Goal: Task Accomplishment & Management: Use online tool/utility

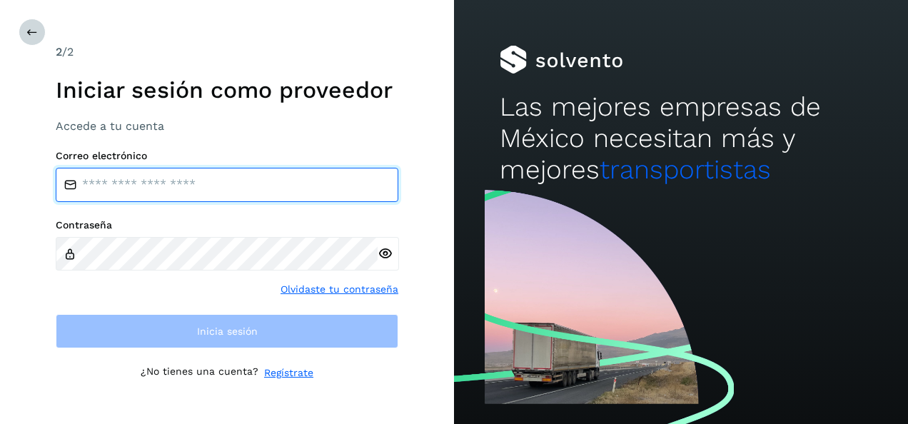
type input "**********"
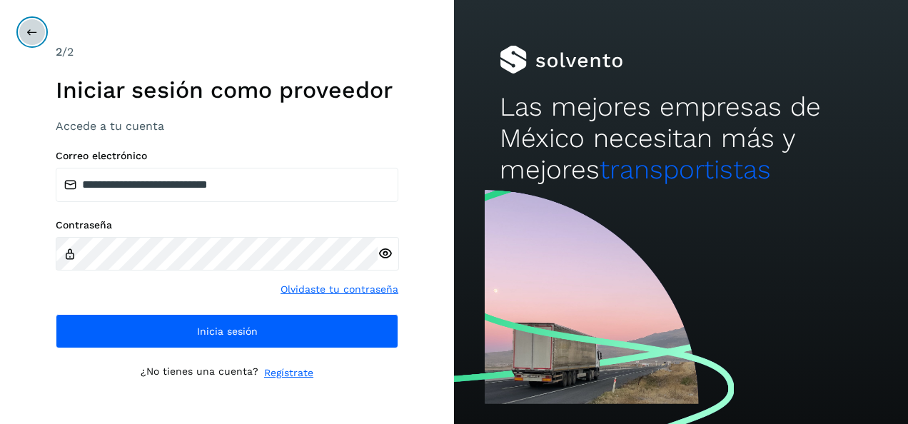
click at [33, 36] on icon at bounding box center [31, 31] width 11 height 11
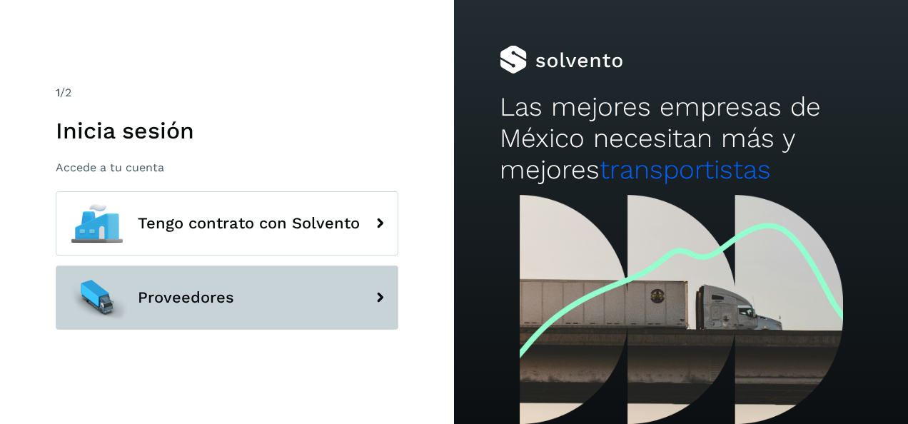
click at [184, 290] on span "Proveedores" at bounding box center [186, 297] width 96 height 17
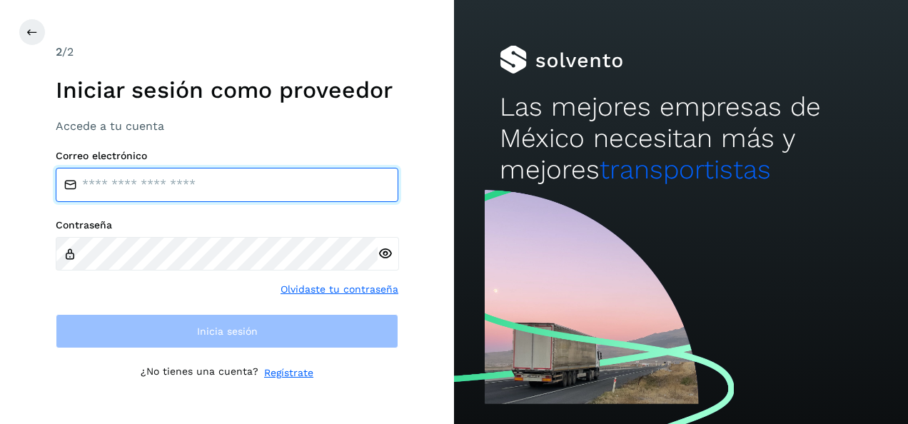
type input "**********"
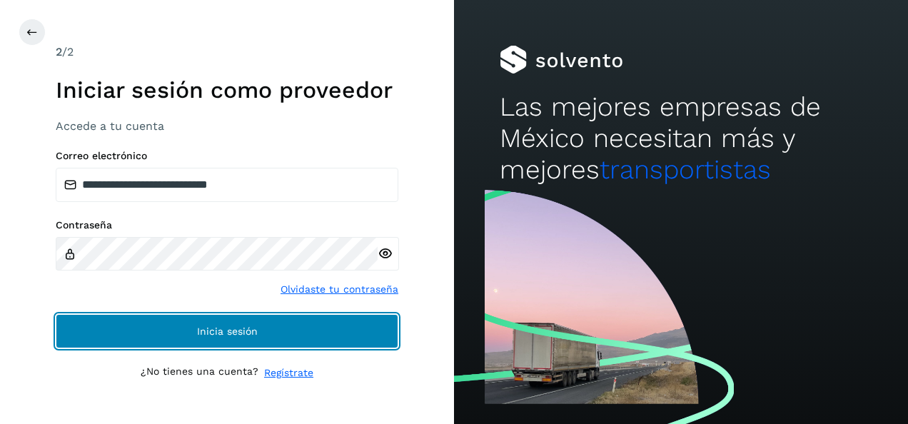
click at [217, 335] on span "Inicia sesión" at bounding box center [227, 331] width 61 height 10
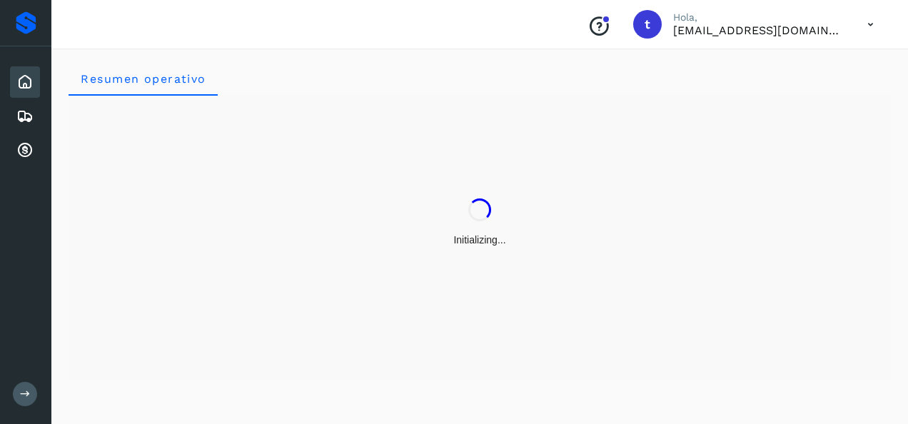
click at [33, 393] on button at bounding box center [25, 394] width 24 height 24
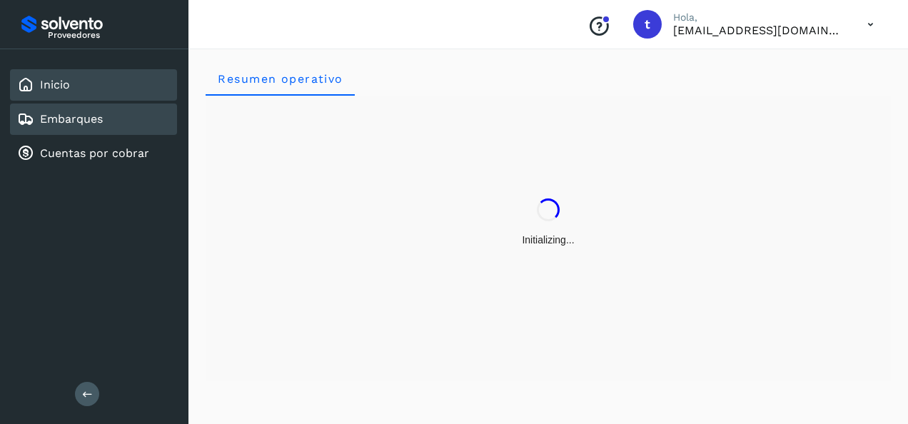
click at [71, 113] on link "Embarques" at bounding box center [71, 119] width 63 height 14
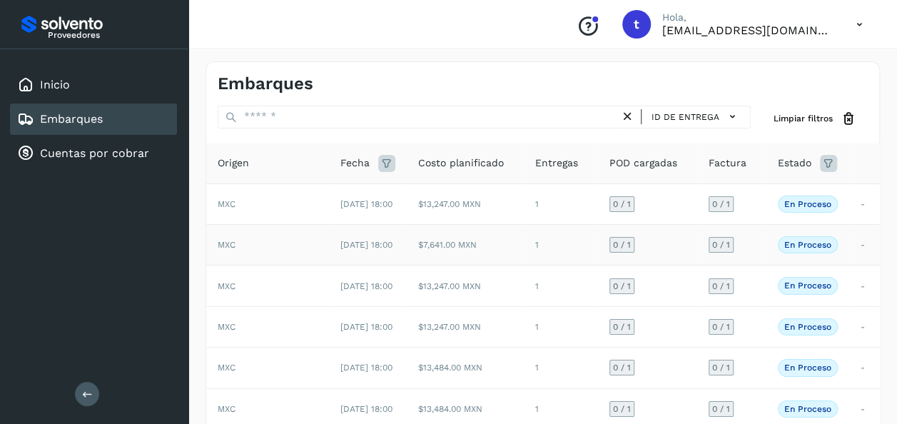
scroll to position [291, 0]
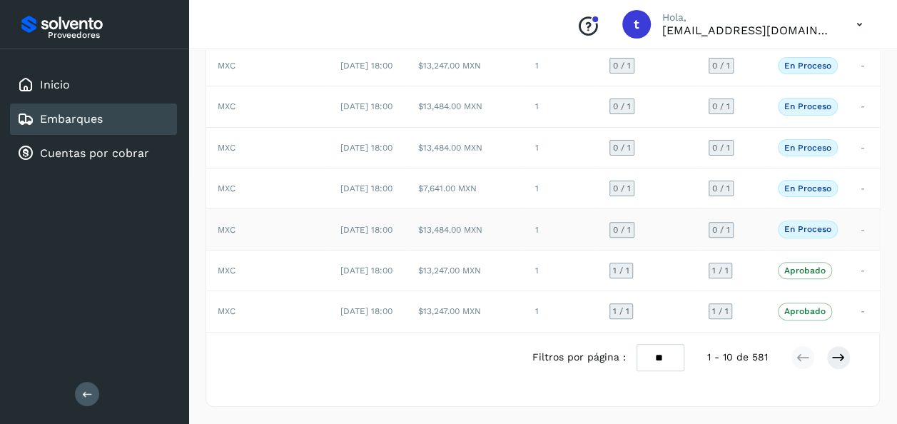
click at [858, 250] on td "-" at bounding box center [864, 229] width 31 height 41
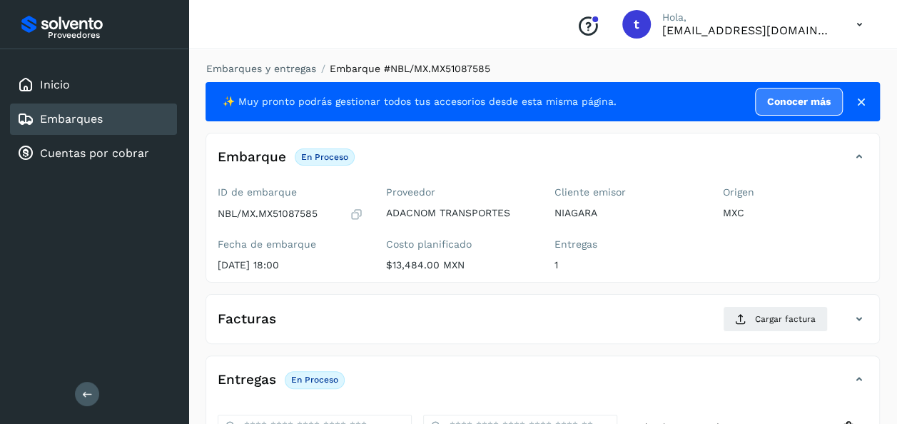
scroll to position [253, 0]
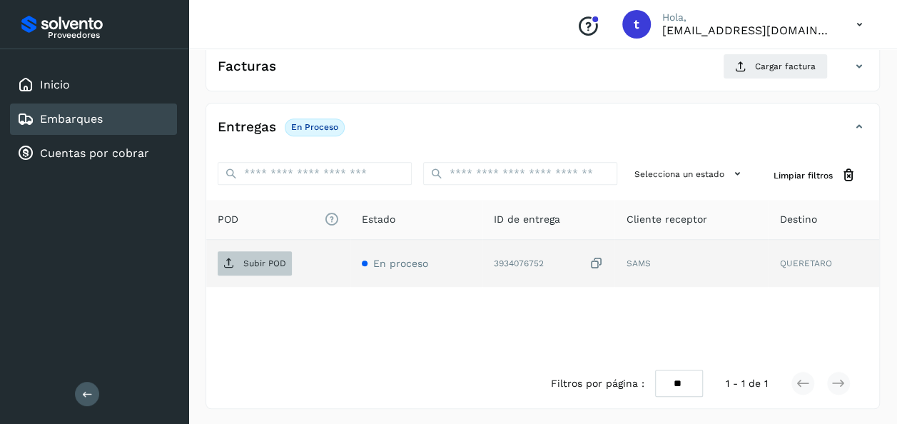
click at [270, 259] on p "Subir POD" at bounding box center [264, 263] width 43 height 10
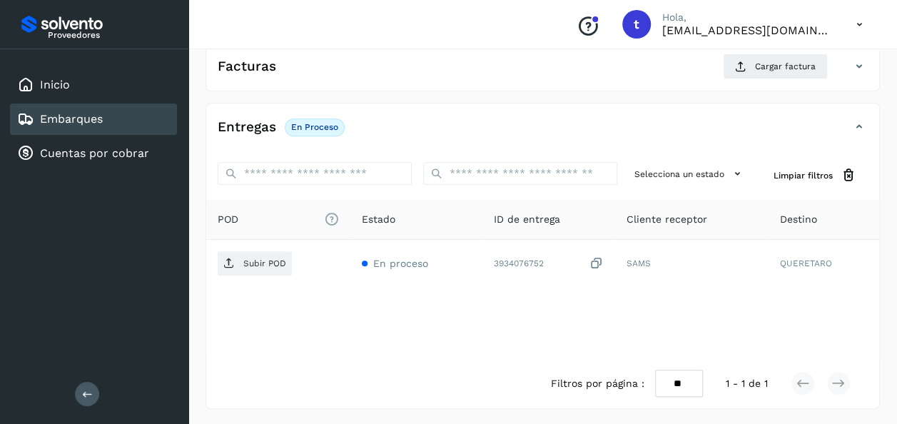
click at [82, 122] on link "Embarques" at bounding box center [71, 119] width 63 height 14
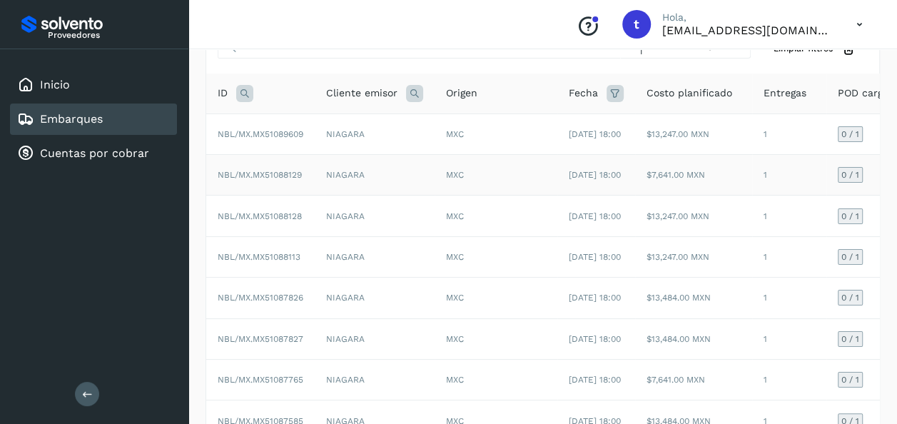
scroll to position [0, 228]
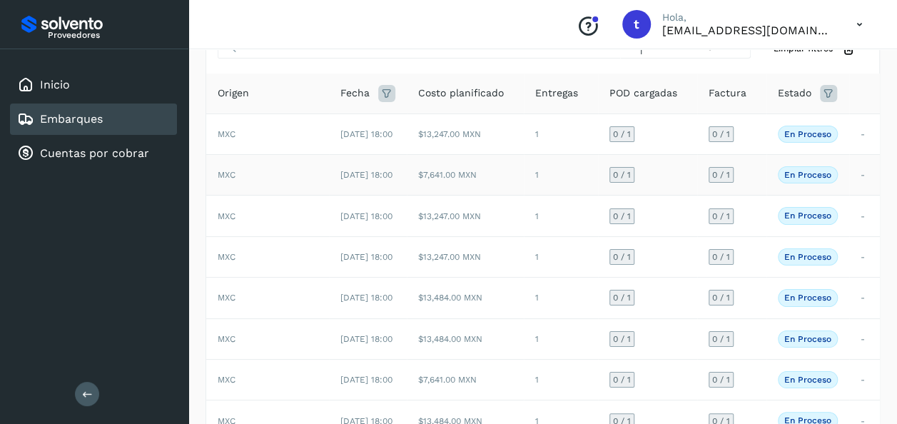
click at [861, 186] on td "-" at bounding box center [864, 175] width 31 height 41
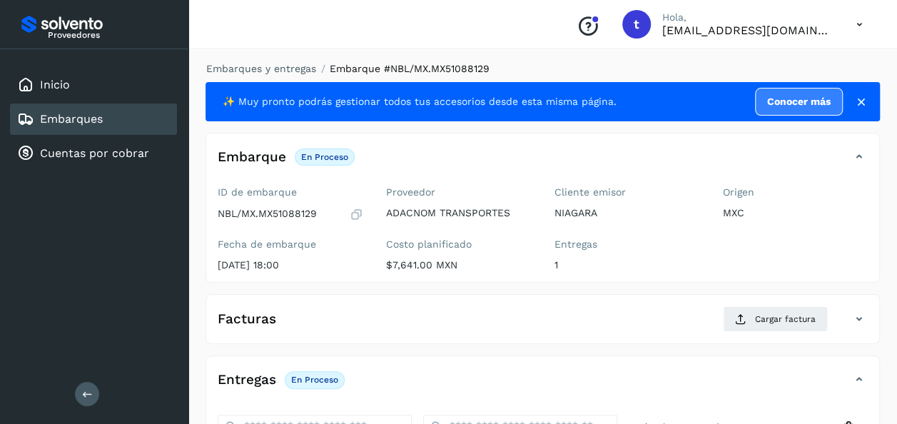
scroll to position [253, 0]
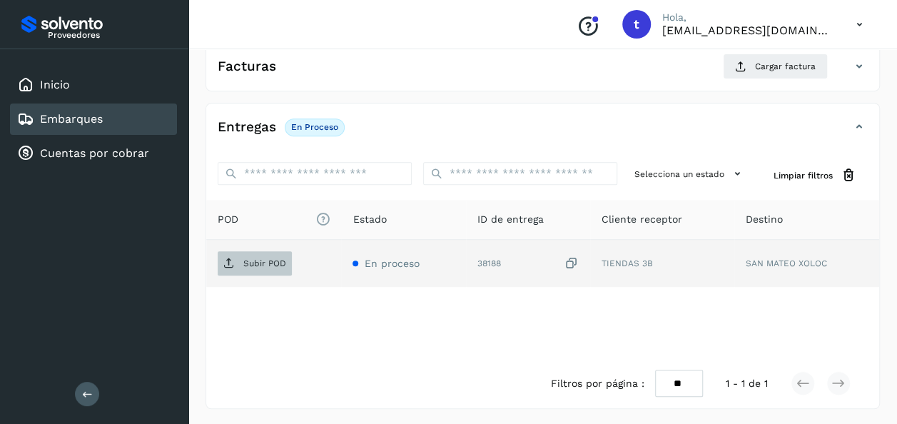
click at [266, 262] on p "Subir POD" at bounding box center [264, 263] width 43 height 10
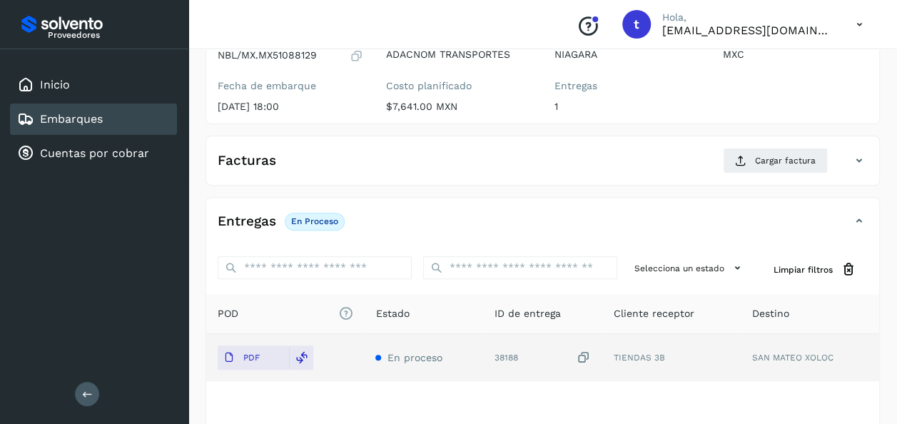
scroll to position [0, 0]
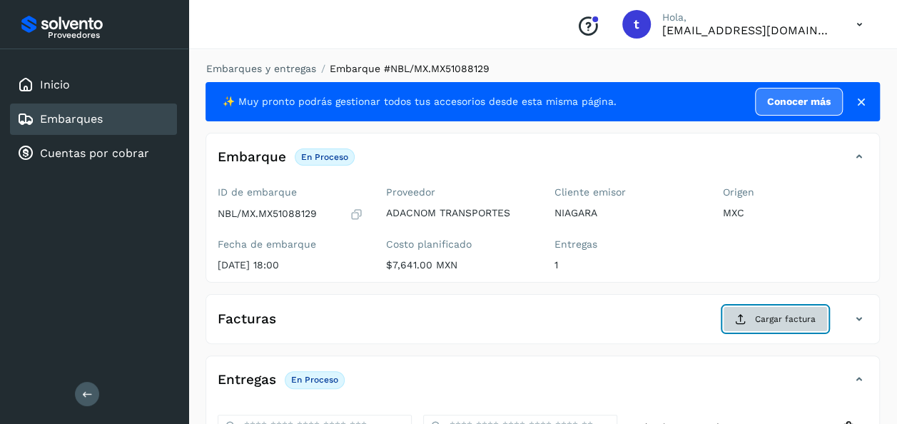
click at [786, 315] on span "Cargar factura" at bounding box center [785, 319] width 61 height 13
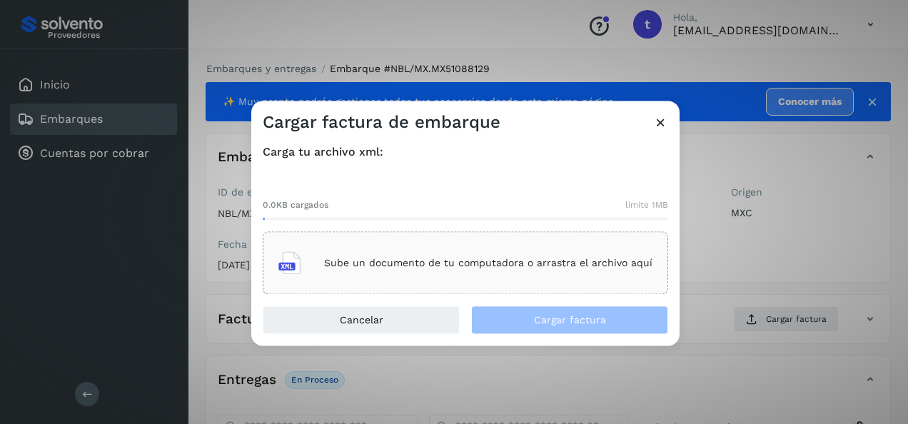
click at [502, 255] on div "Sube un documento de tu computadora o arrastra el archivo aquí" at bounding box center [465, 263] width 374 height 39
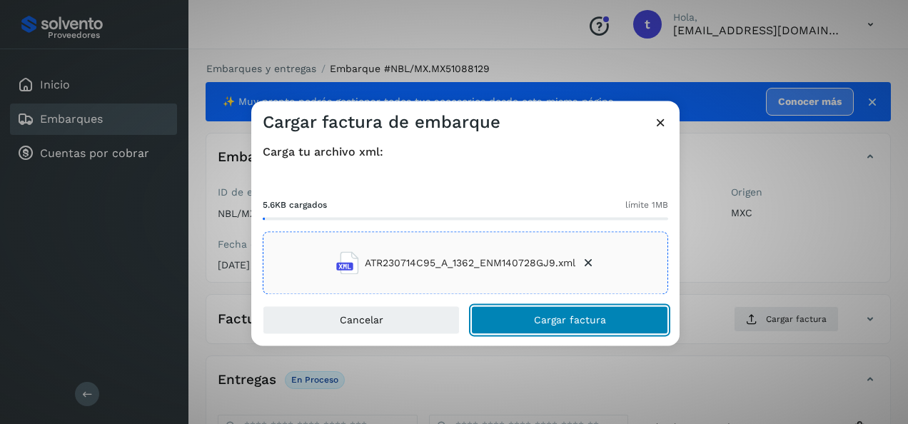
click at [564, 318] on span "Cargar factura" at bounding box center [570, 320] width 72 height 10
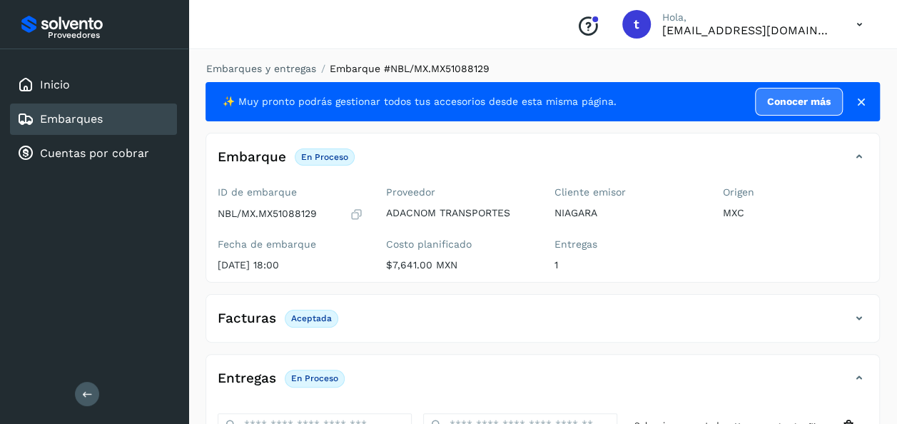
click at [90, 117] on link "Embarques" at bounding box center [71, 119] width 63 height 14
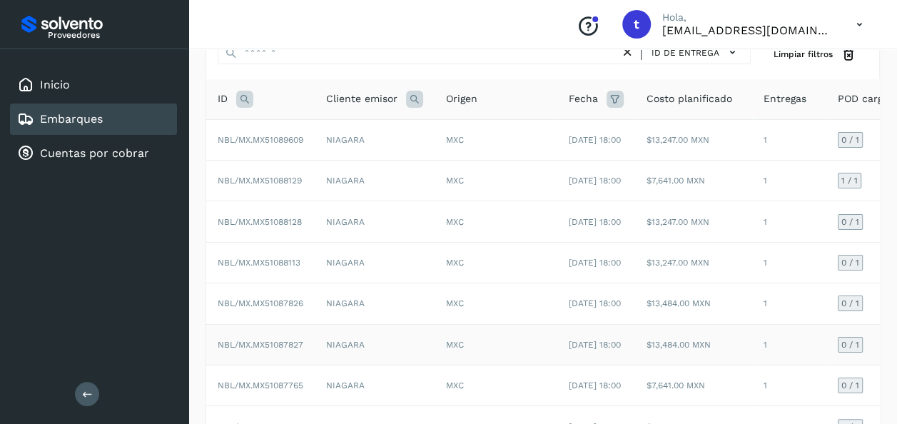
scroll to position [0, 228]
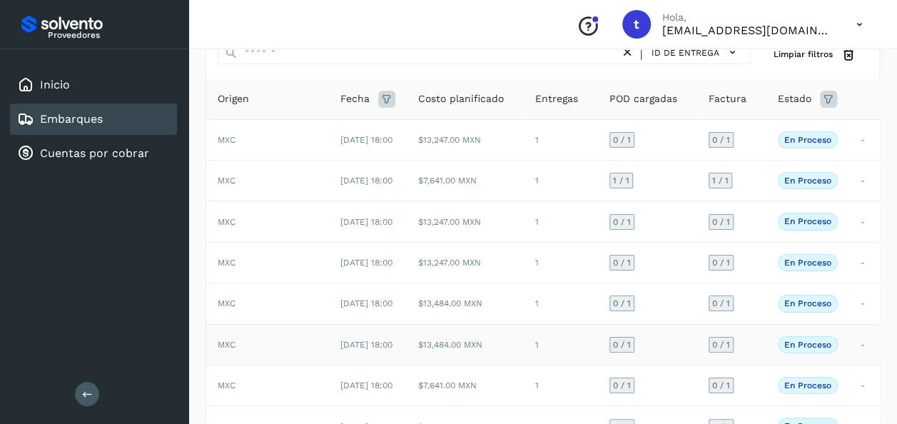
click at [850, 365] on td "-" at bounding box center [864, 344] width 31 height 41
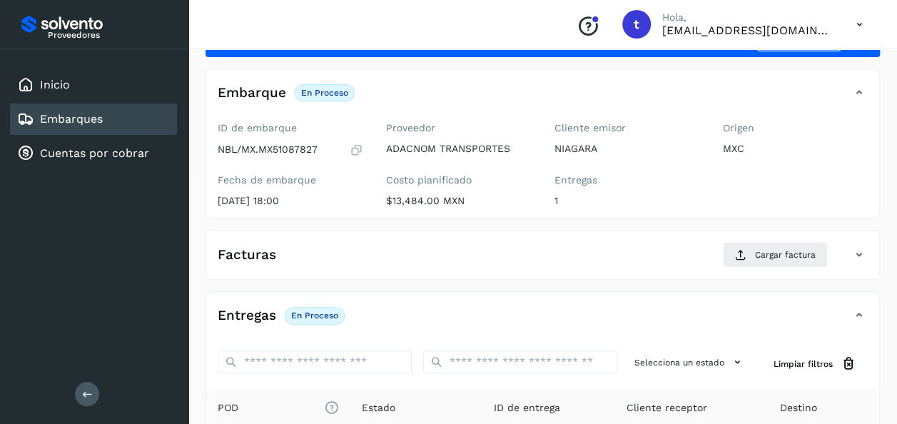
scroll to position [253, 0]
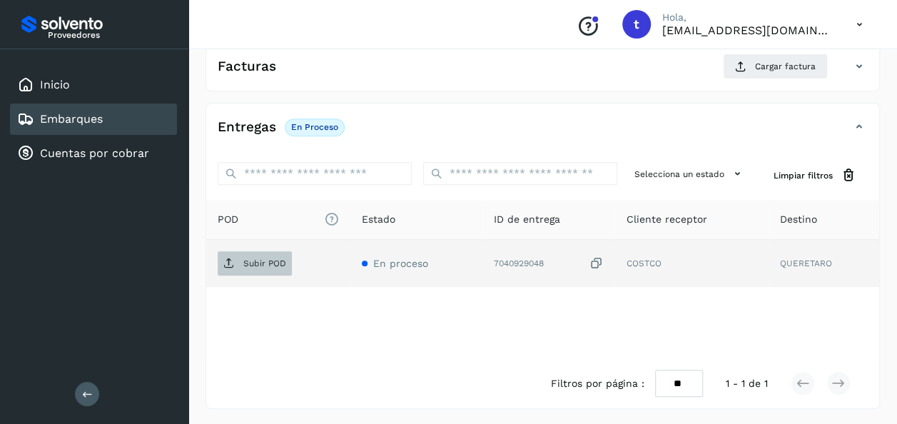
click at [258, 268] on span "Subir POD" at bounding box center [255, 263] width 74 height 23
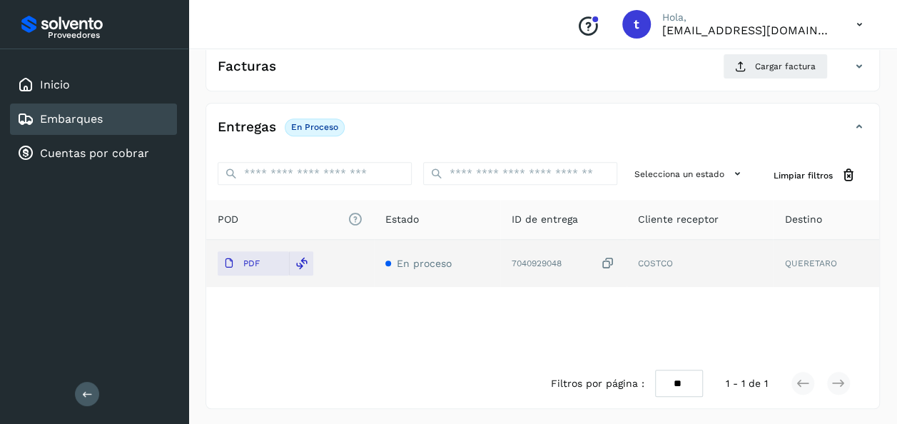
scroll to position [0, 0]
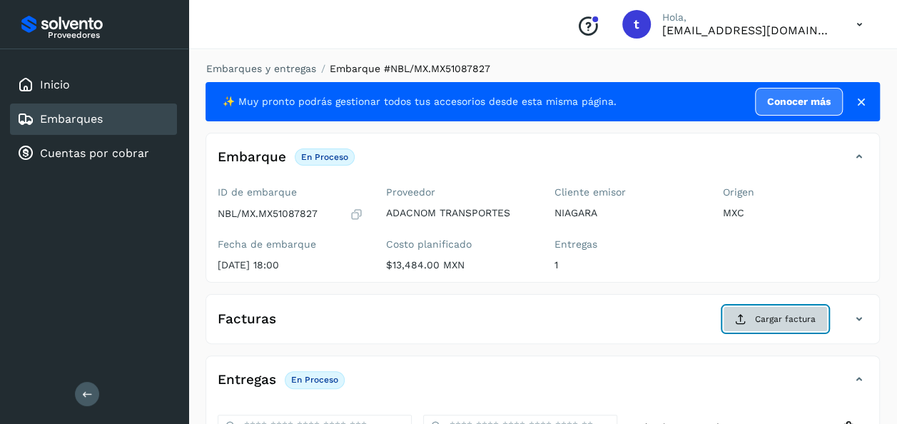
click at [758, 320] on span "Cargar factura" at bounding box center [785, 319] width 61 height 13
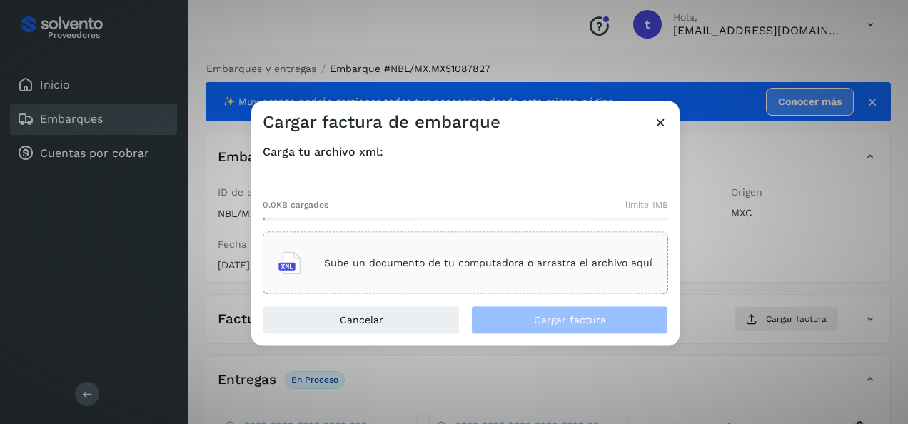
click at [457, 270] on div "Sube un documento de tu computadora o arrastra el archivo aquí" at bounding box center [465, 263] width 374 height 39
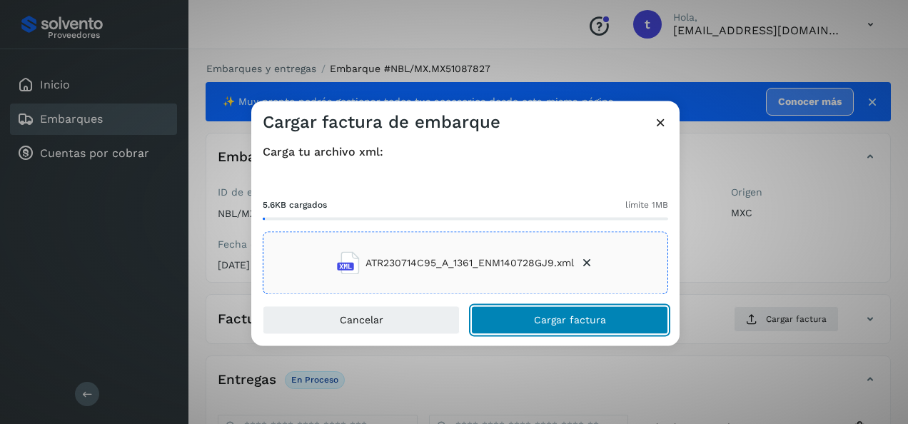
click at [581, 321] on span "Cargar factura" at bounding box center [570, 320] width 72 height 10
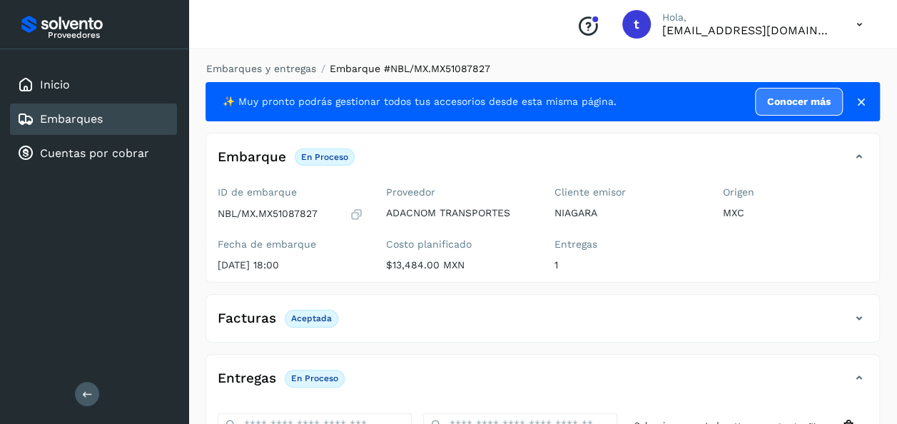
scroll to position [251, 0]
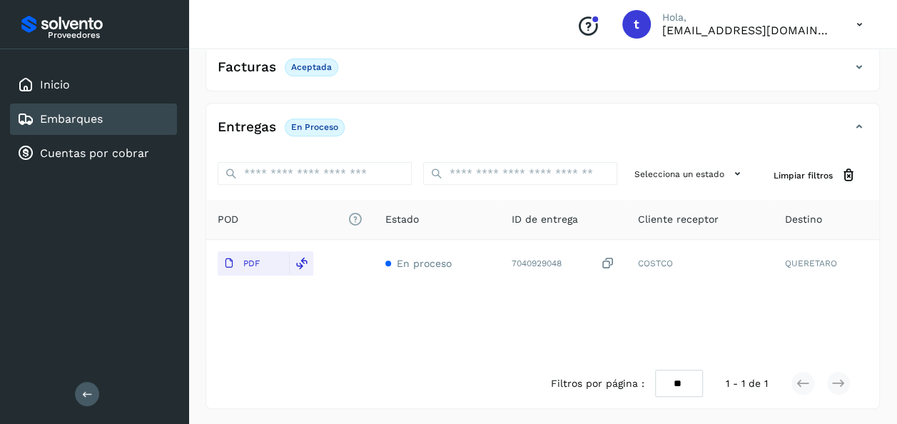
click at [127, 123] on div "Embarques" at bounding box center [93, 118] width 167 height 31
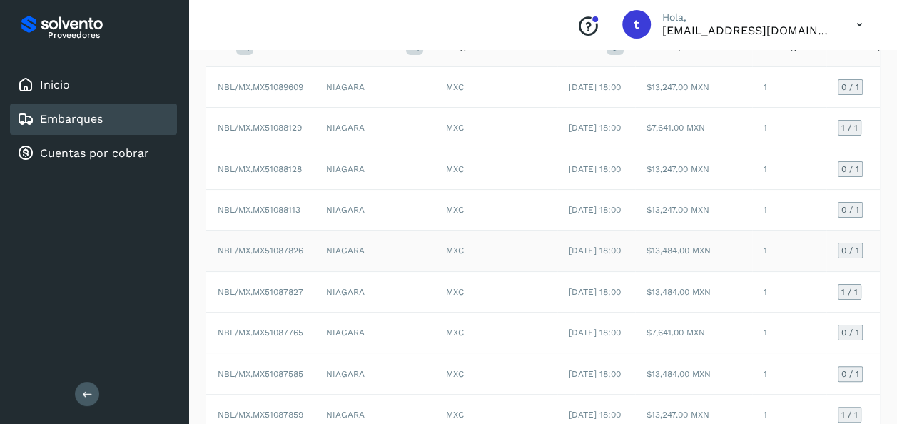
scroll to position [0, 228]
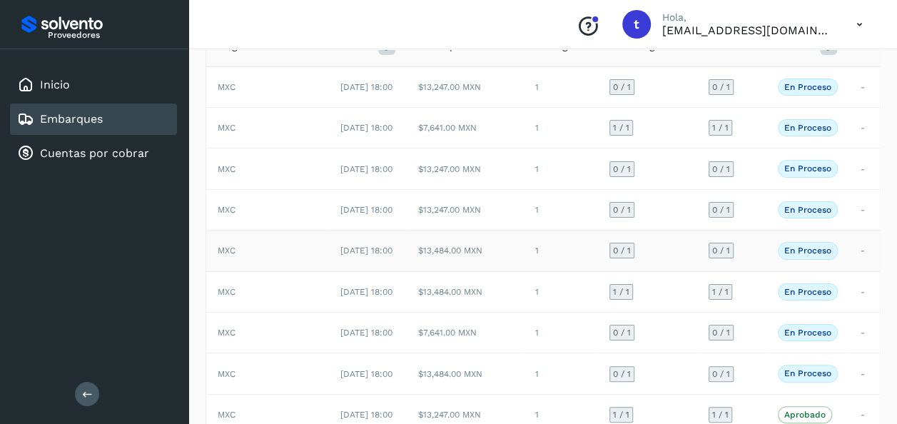
click at [850, 271] on td "-" at bounding box center [864, 250] width 31 height 41
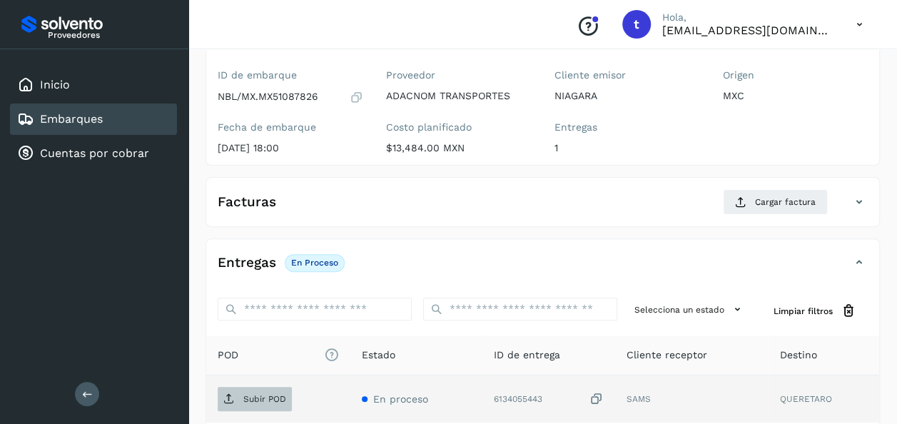
click at [262, 395] on p "Subir POD" at bounding box center [264, 399] width 43 height 10
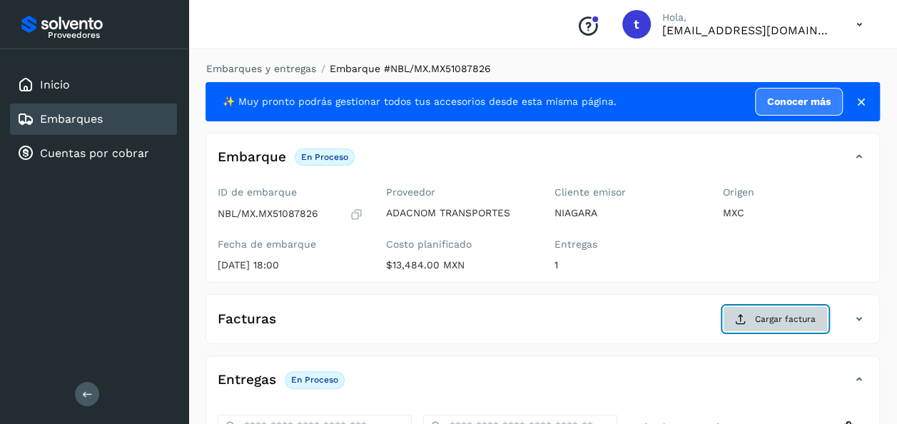
click at [763, 318] on span "Cargar factura" at bounding box center [785, 319] width 61 height 13
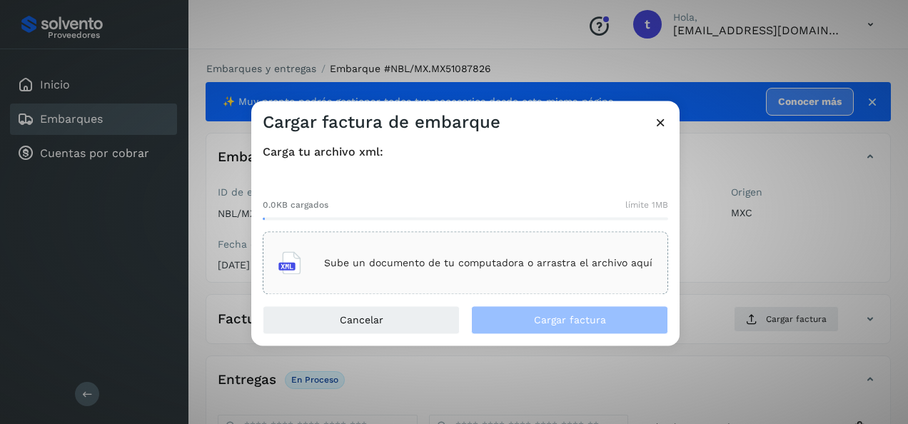
click at [479, 270] on div "Sube un documento de tu computadora o arrastra el archivo aquí" at bounding box center [465, 263] width 374 height 39
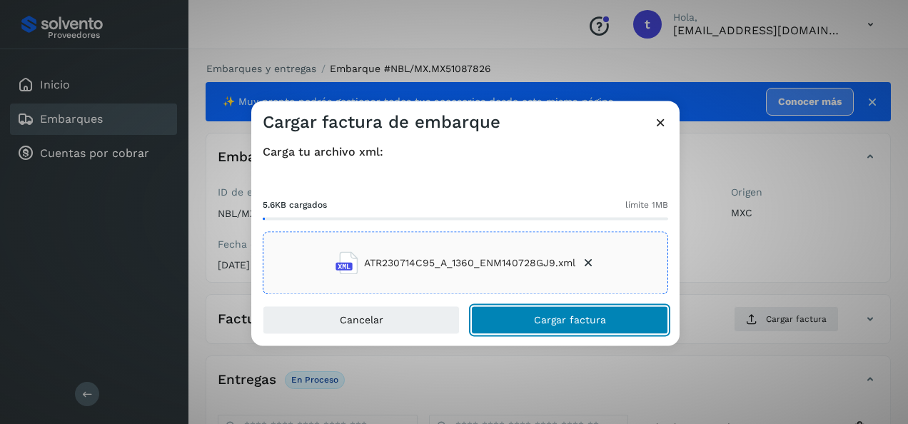
click at [584, 317] on span "Cargar factura" at bounding box center [570, 320] width 72 height 10
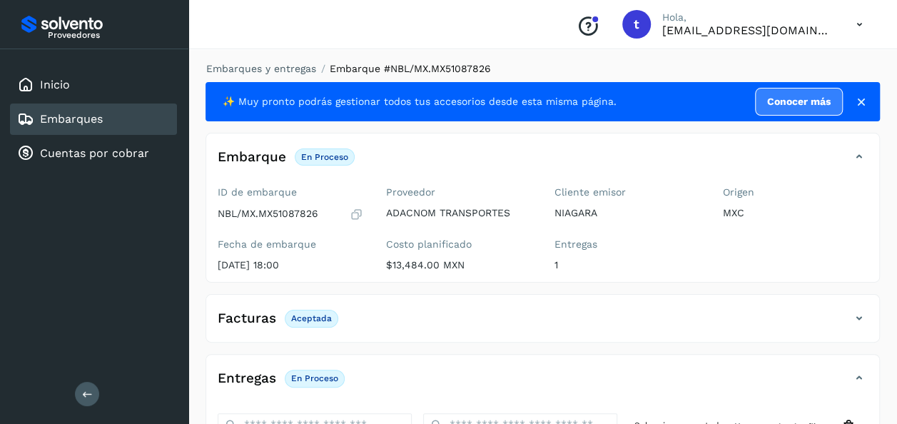
click at [98, 120] on link "Embarques" at bounding box center [71, 119] width 63 height 14
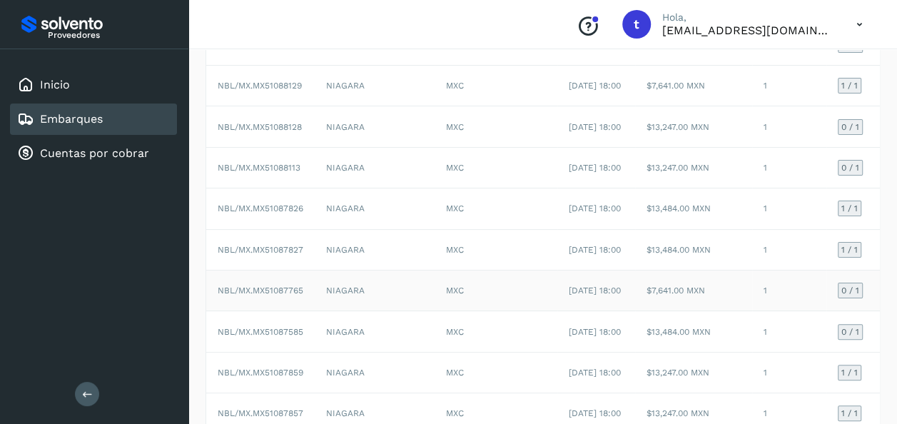
scroll to position [0, 228]
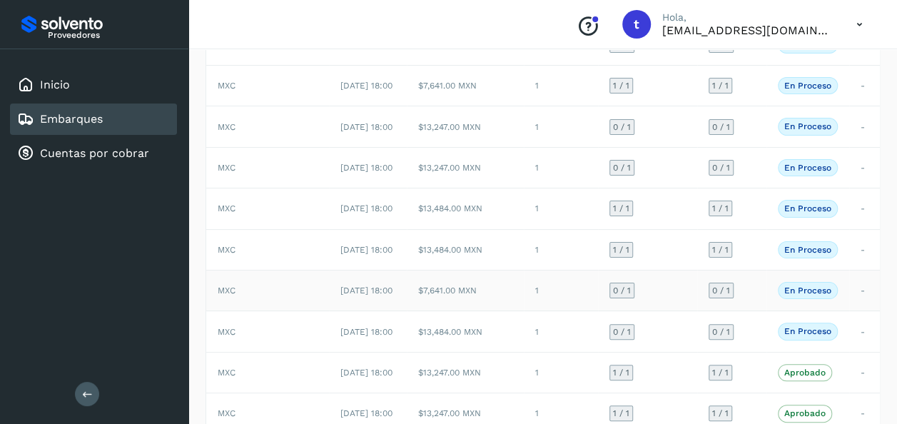
click at [850, 311] on td "-" at bounding box center [864, 290] width 31 height 41
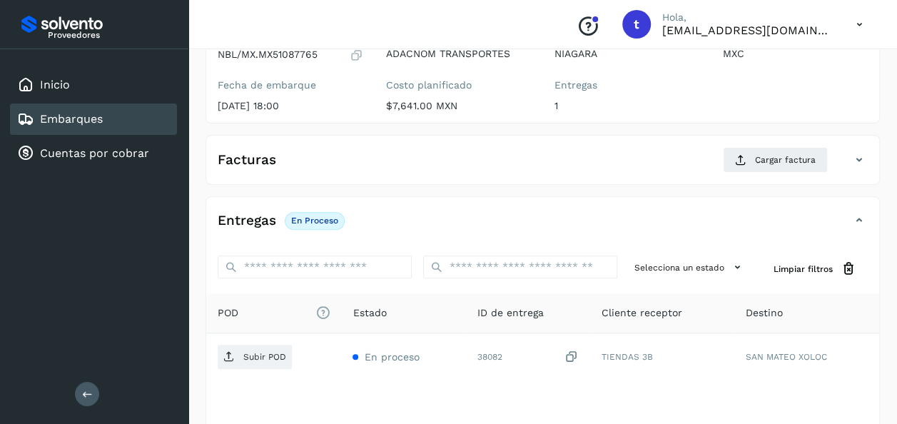
scroll to position [253, 0]
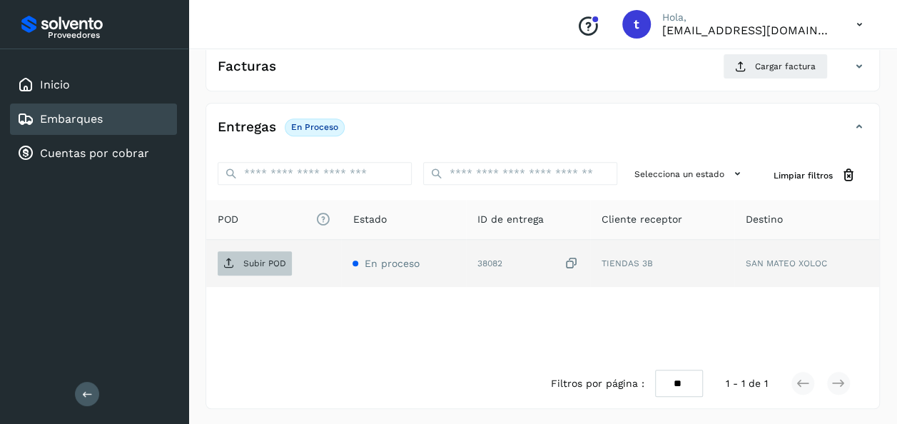
click at [270, 258] on p "Subir POD" at bounding box center [264, 263] width 43 height 10
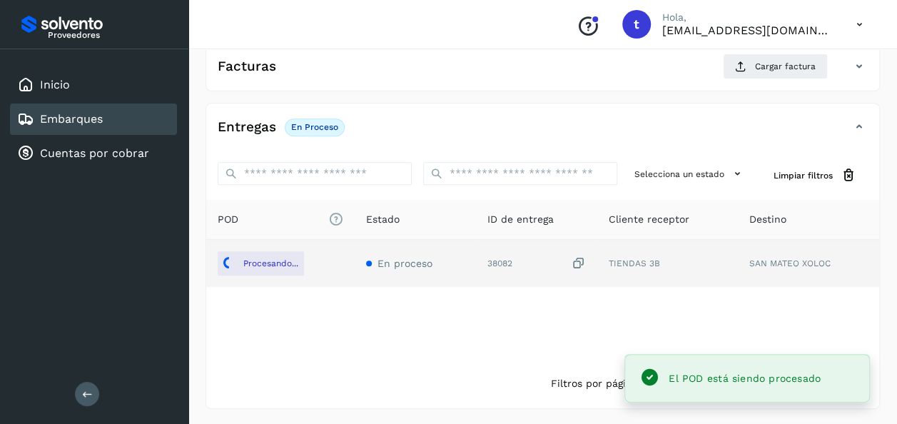
scroll to position [0, 0]
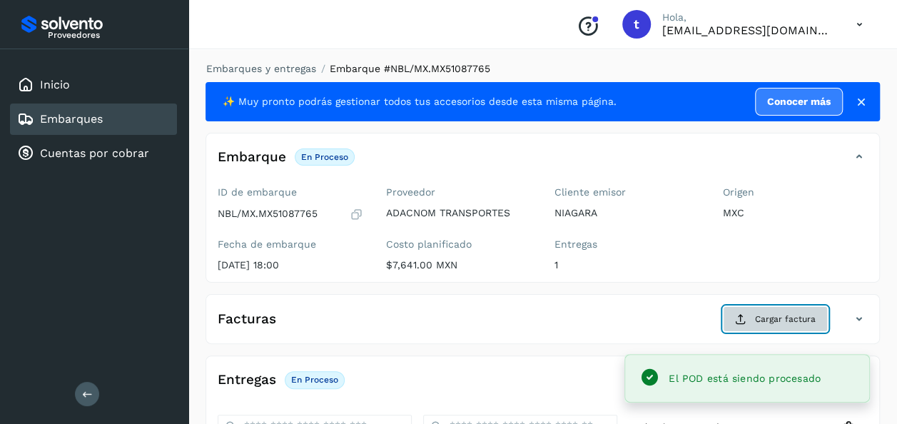
click at [766, 317] on span "Cargar factura" at bounding box center [785, 319] width 61 height 13
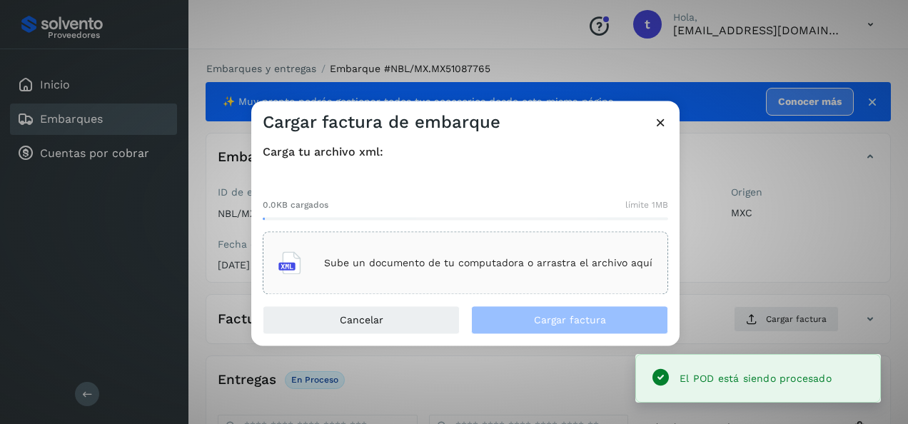
click at [539, 259] on p "Sube un documento de tu computadora o arrastra el archivo aquí" at bounding box center [488, 263] width 328 height 12
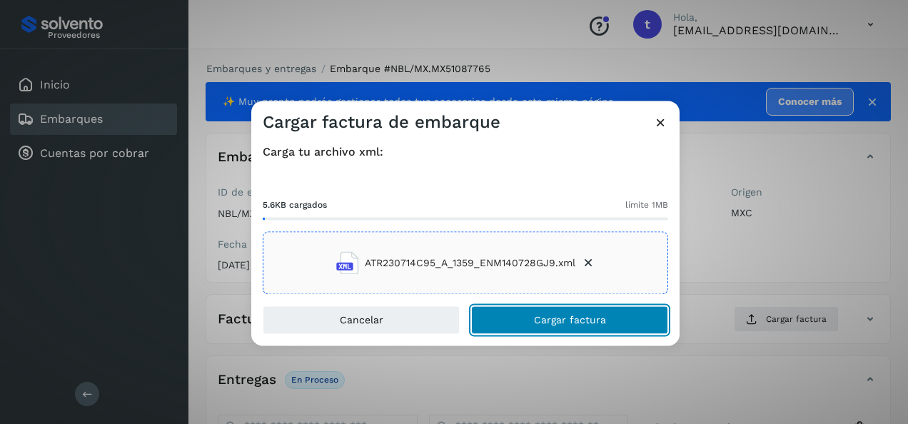
click at [537, 315] on span "Cargar factura" at bounding box center [570, 320] width 72 height 10
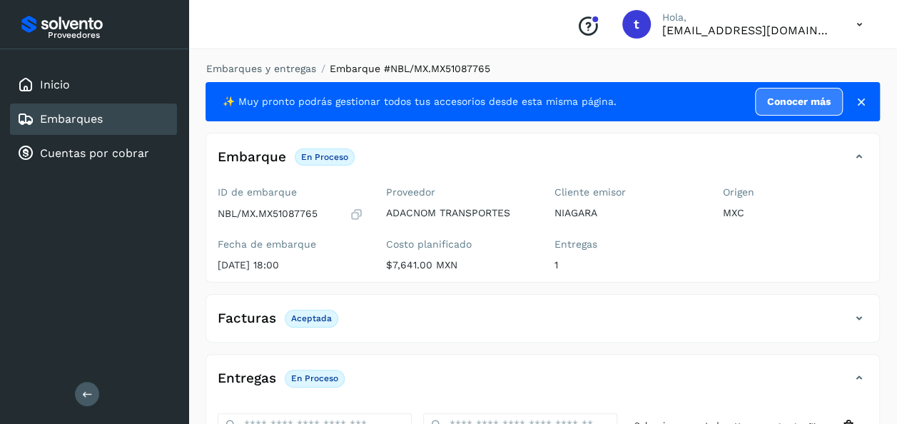
click at [88, 127] on div "Embarques" at bounding box center [60, 119] width 86 height 17
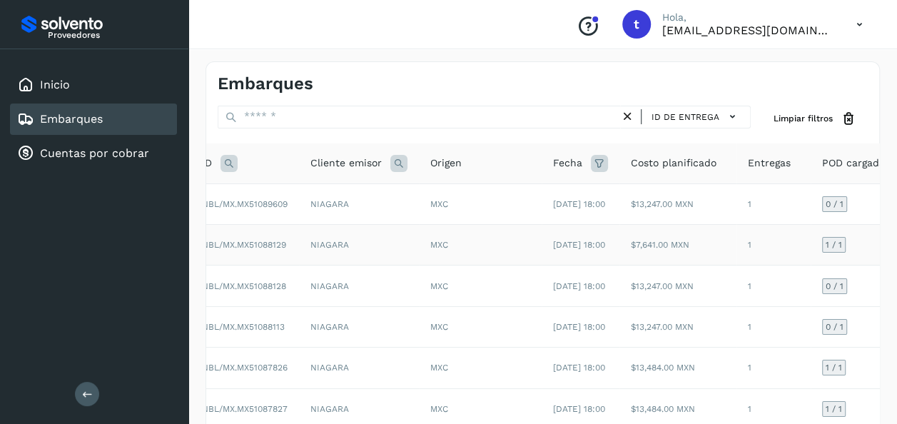
scroll to position [351, 0]
